Goal: Task Accomplishment & Management: Use online tool/utility

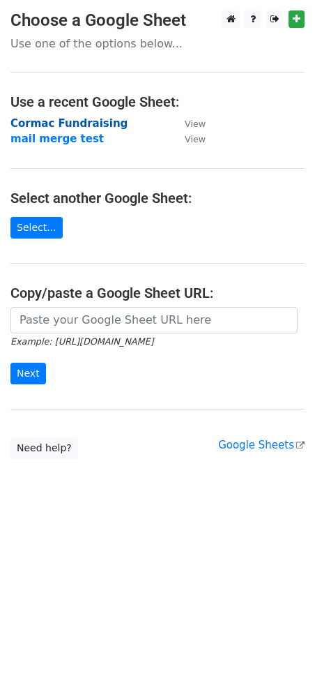
click at [73, 123] on strong "Cormac Fundraising" at bounding box center [68, 123] width 117 height 13
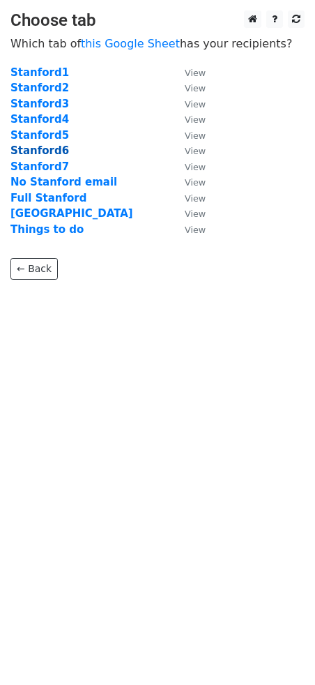
click at [38, 151] on strong "Stanford6" at bounding box center [39, 150] width 59 height 13
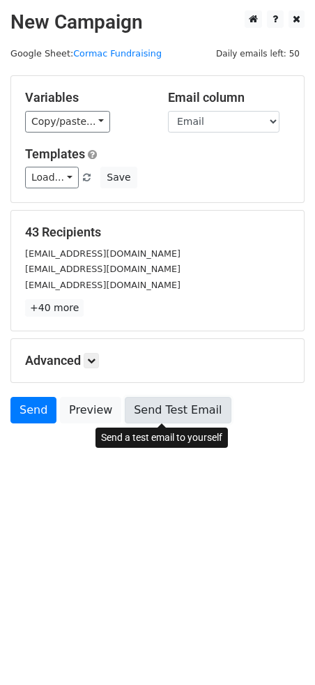
click at [169, 418] on link "Send Test Email" at bounding box center [178, 410] width 106 height 27
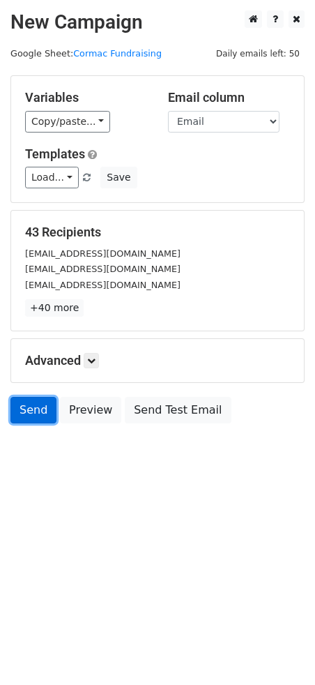
click at [29, 419] on link "Send" at bounding box center [33, 410] width 46 height 27
